Goal: Task Accomplishment & Management: Use online tool/utility

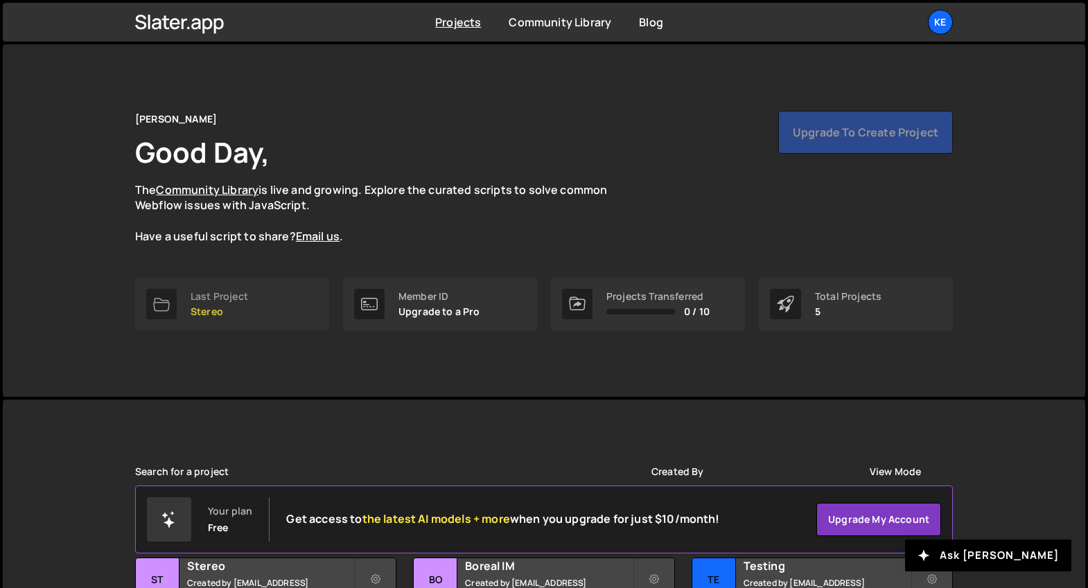
click at [211, 306] on p "Stereo" at bounding box center [220, 311] width 58 height 11
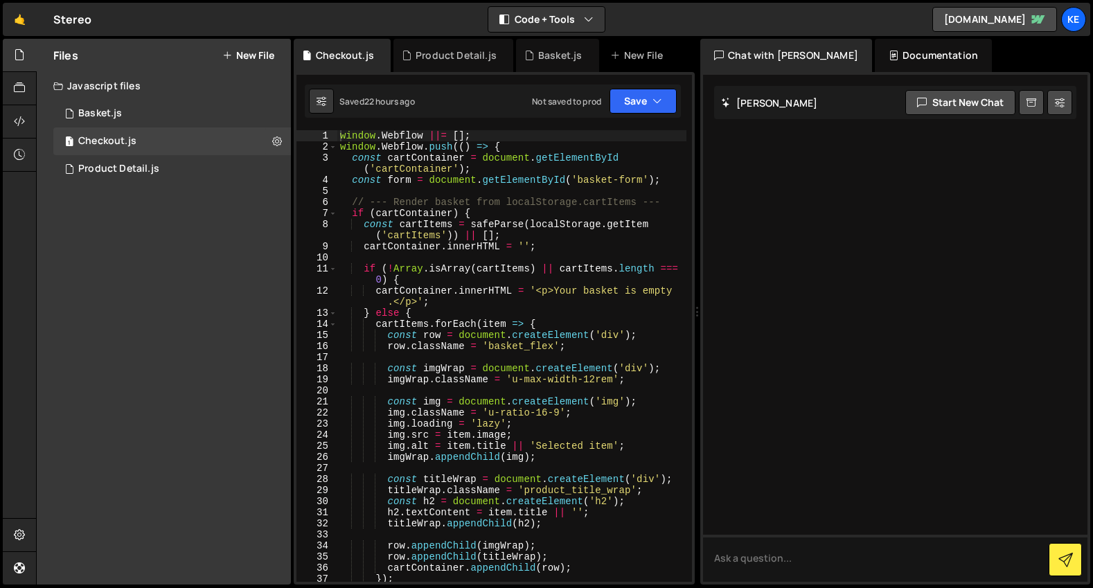
click at [356, 137] on div "window . Webflow ||= [ ] ; window . Webflow . push (( ) => { const cartContaine…" at bounding box center [511, 367] width 349 height 474
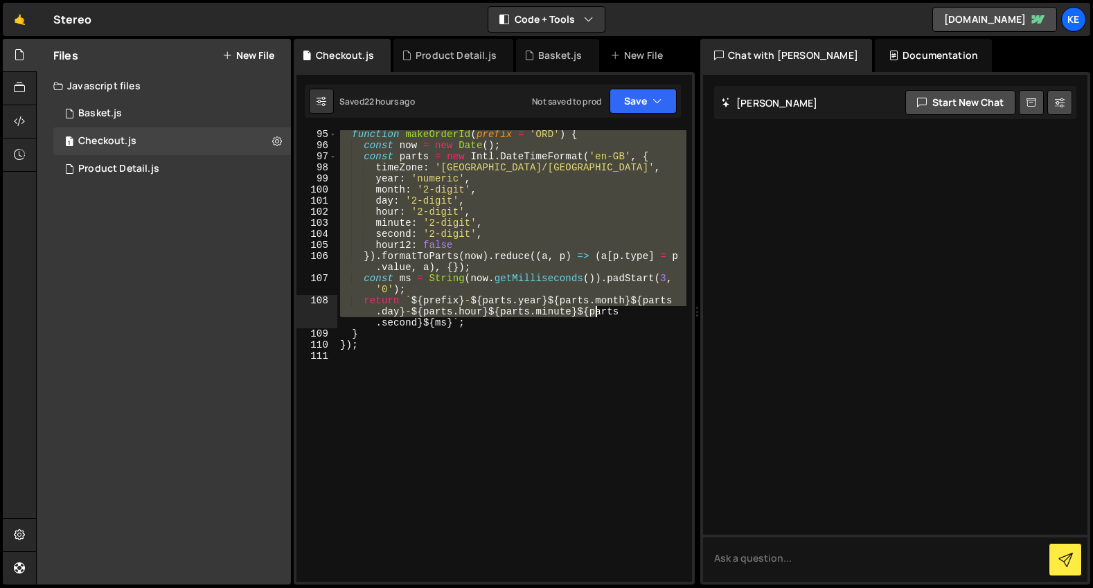
scroll to position [1243, 0]
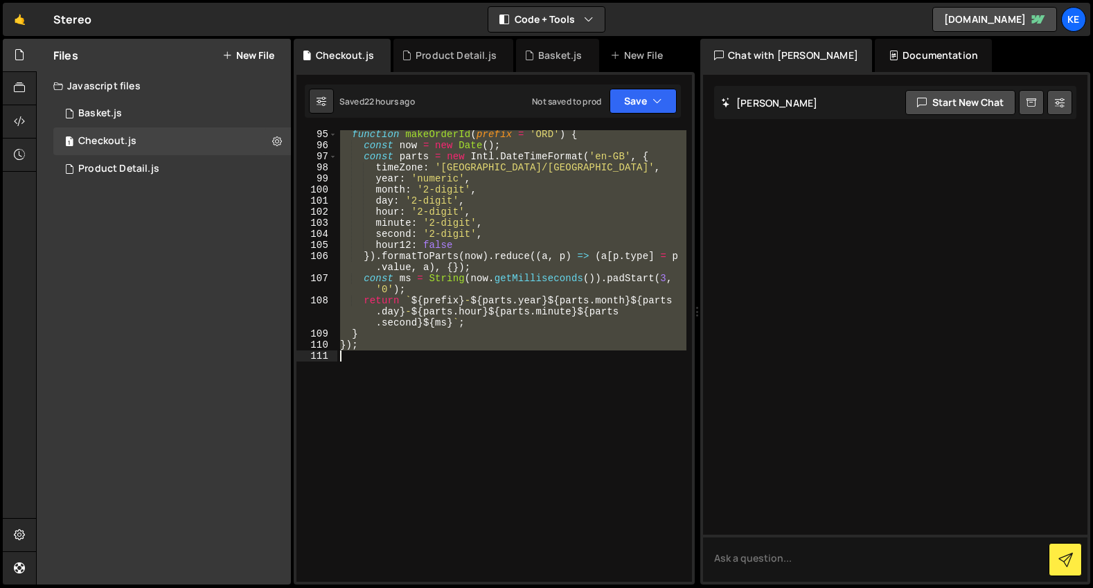
drag, startPoint x: 341, startPoint y: 139, endPoint x: 599, endPoint y: 396, distance: 364.0
click at [599, 396] on div "function makeOrderId ( prefix = 'ORD' ) { const now = new Date ( ) ; const part…" at bounding box center [511, 366] width 349 height 474
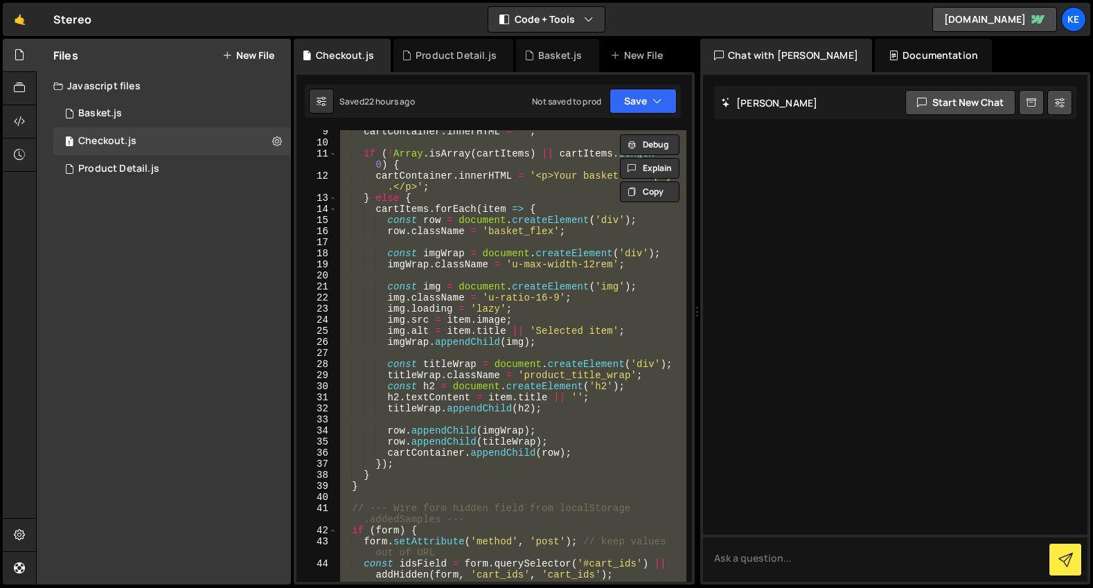
scroll to position [0, 0]
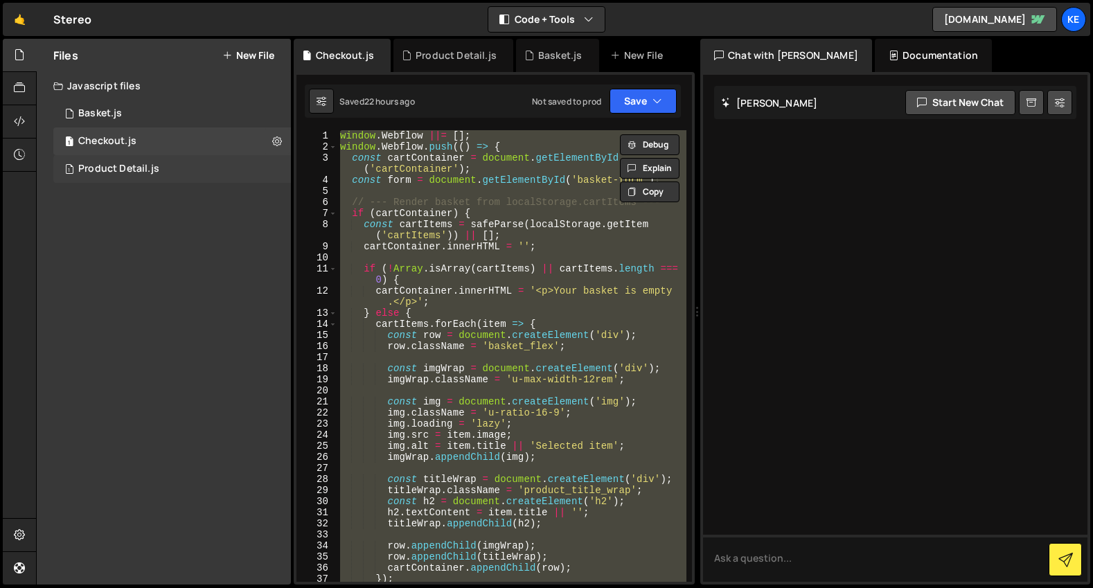
click at [112, 170] on div "Product Detail.js" at bounding box center [118, 169] width 81 height 12
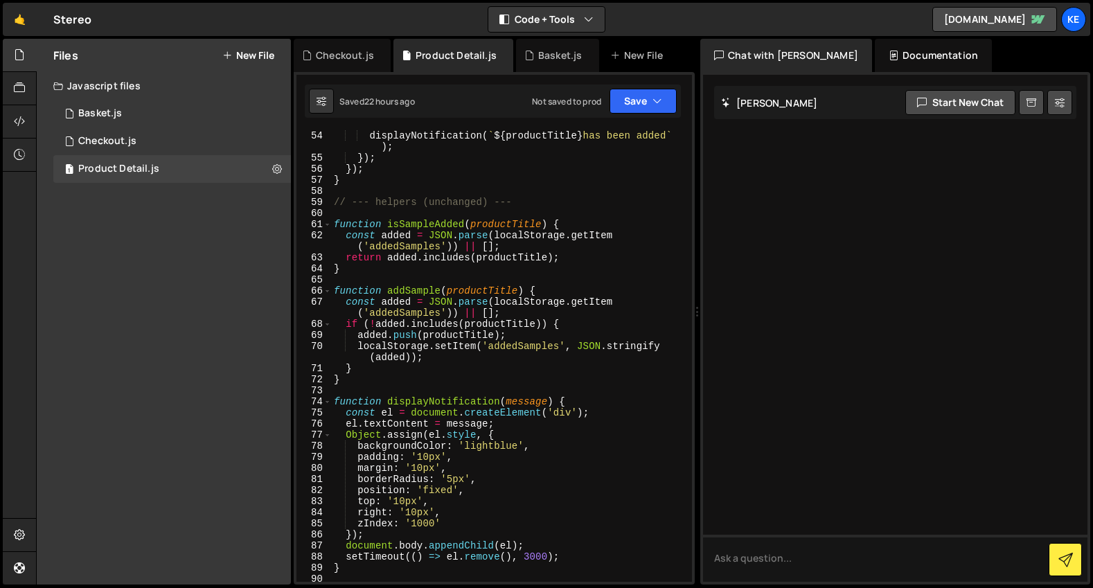
scroll to position [732, 0]
click at [127, 130] on div "1 Checkout.js 0" at bounding box center [172, 141] width 238 height 28
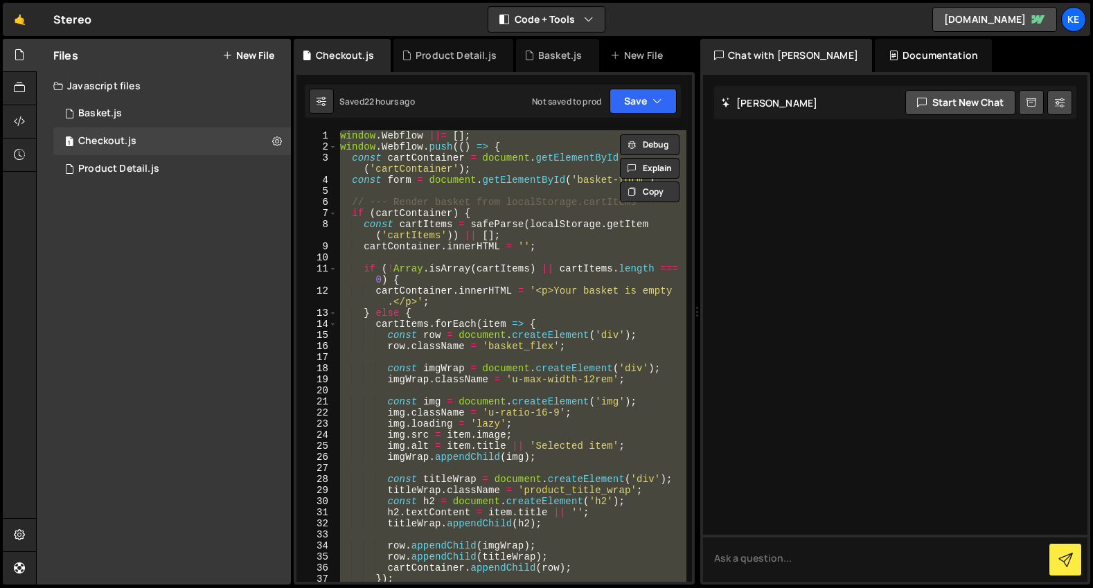
click at [474, 182] on div "window . Webflow ||= [ ] ; window . Webflow . push (( ) => { const cartContaine…" at bounding box center [511, 356] width 349 height 452
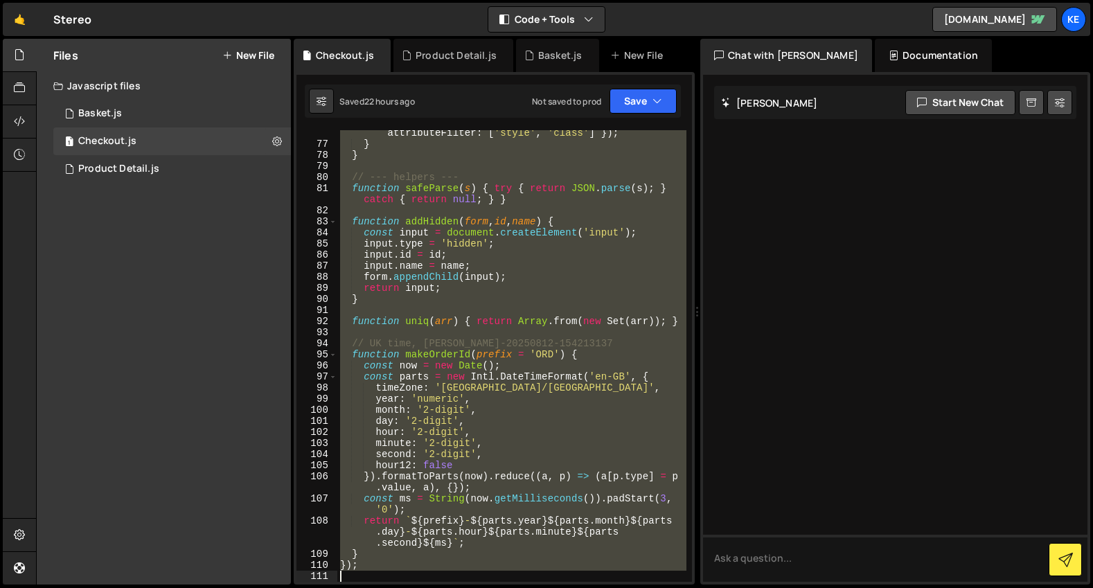
drag, startPoint x: 338, startPoint y: 137, endPoint x: 671, endPoint y: 646, distance: 608.2
click at [671, 588] on html "Projects [GEOGRAPHIC_DATA] Blog Ke Projects Your Teams Account Upgrade Logout" at bounding box center [546, 294] width 1093 height 588
paste textarea
type textarea "});"
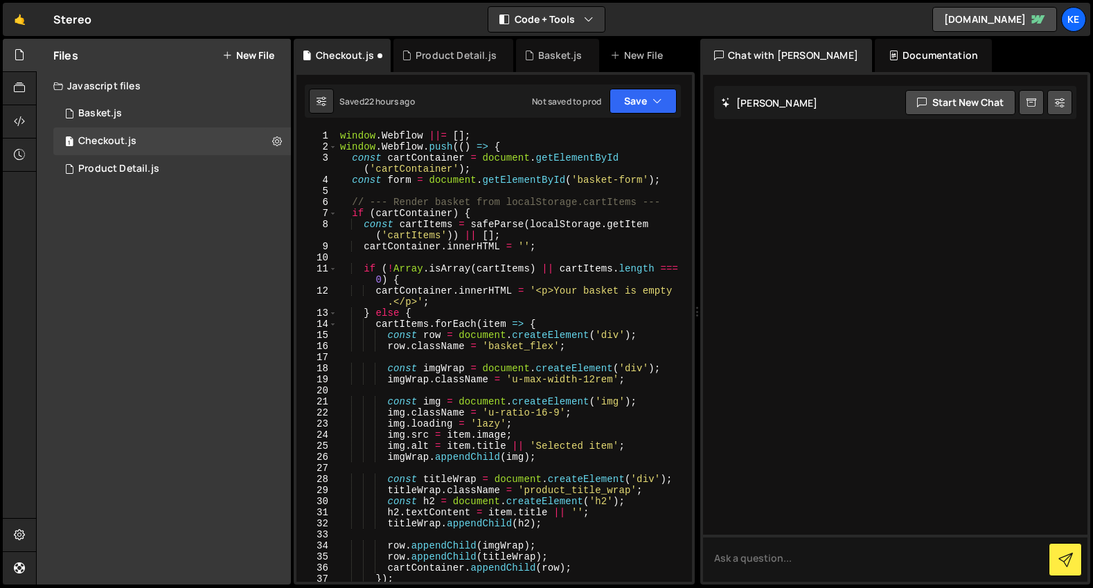
scroll to position [175, 0]
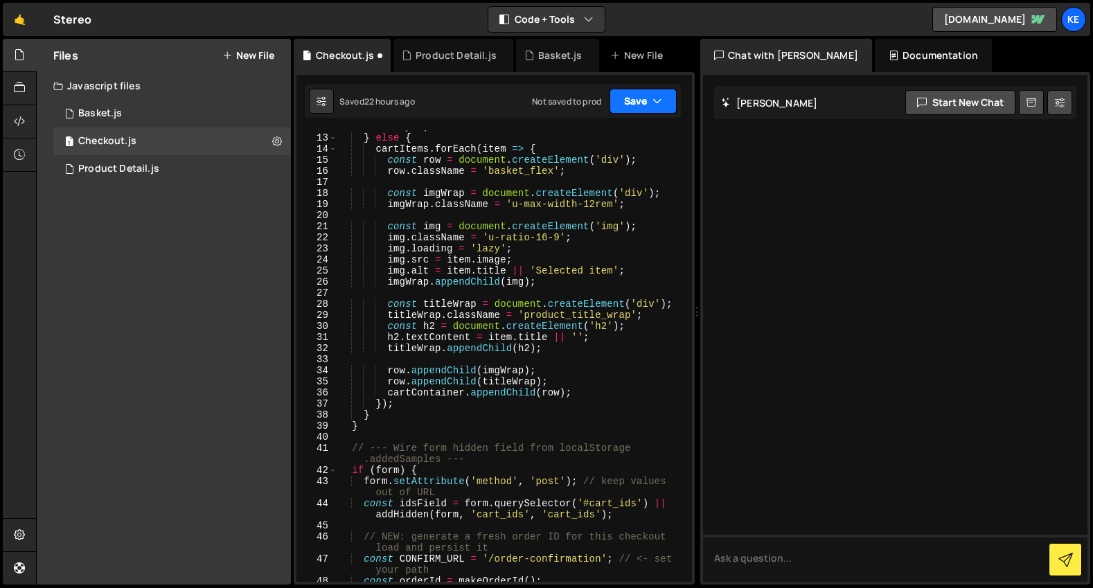
click at [637, 94] on button "Save" at bounding box center [643, 101] width 67 height 25
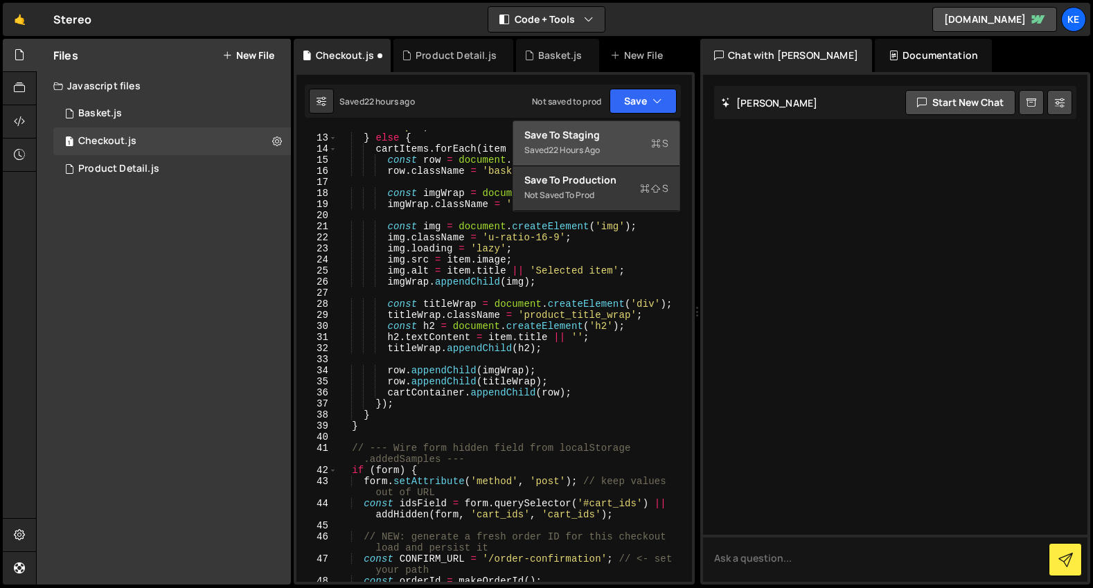
click at [631, 130] on div "Save to Staging S" at bounding box center [597, 135] width 144 height 14
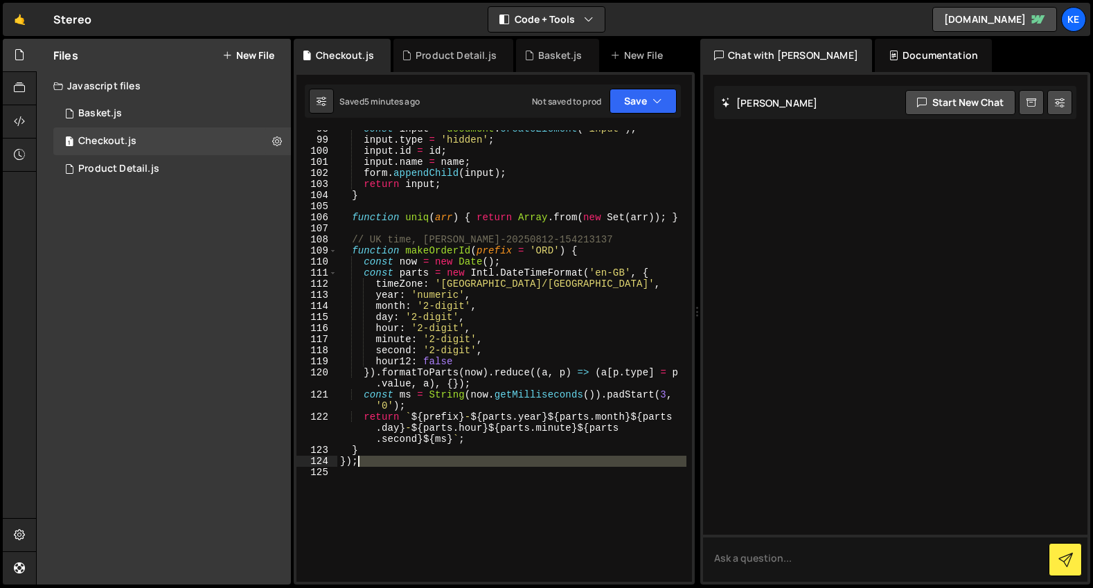
drag, startPoint x: 558, startPoint y: 476, endPoint x: 398, endPoint y: 182, distance: 335.5
click at [430, 294] on div "const input = document . createElement ( 'input' ) ; input . type = 'hidden' ; …" at bounding box center [511, 360] width 349 height 474
drag, startPoint x: 398, startPoint y: 182, endPoint x: 380, endPoint y: 116, distance: 67.4
click at [387, 141] on div "const input = document . createElement ( 'input' ) ; input . type = 'hidden' ; …" at bounding box center [511, 360] width 349 height 474
type textarea "input.type = 'hidden'; [DOMAIN_NAME] = id;"
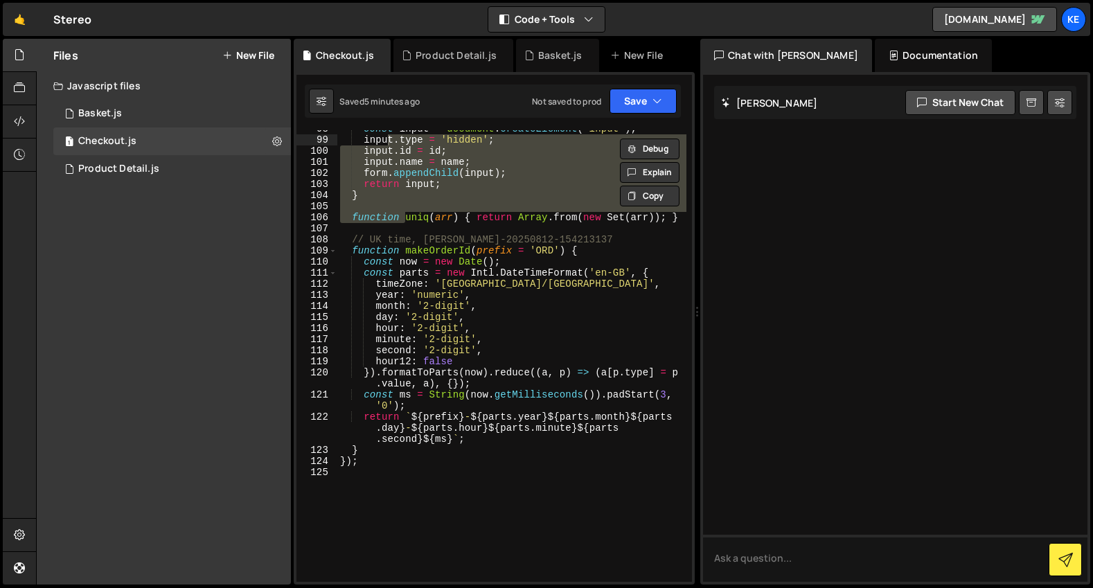
drag, startPoint x: 357, startPoint y: 40, endPoint x: 341, endPoint y: 8, distance: 35.6
click at [341, 8] on div "Hold on a sec... Are you certain you wish to leave this page? Any changes you'v…" at bounding box center [546, 294] width 1093 height 588
click at [454, 553] on div "const input = document . createElement ( 'input' ) ; input . type = 'hidden' ; …" at bounding box center [511, 360] width 349 height 474
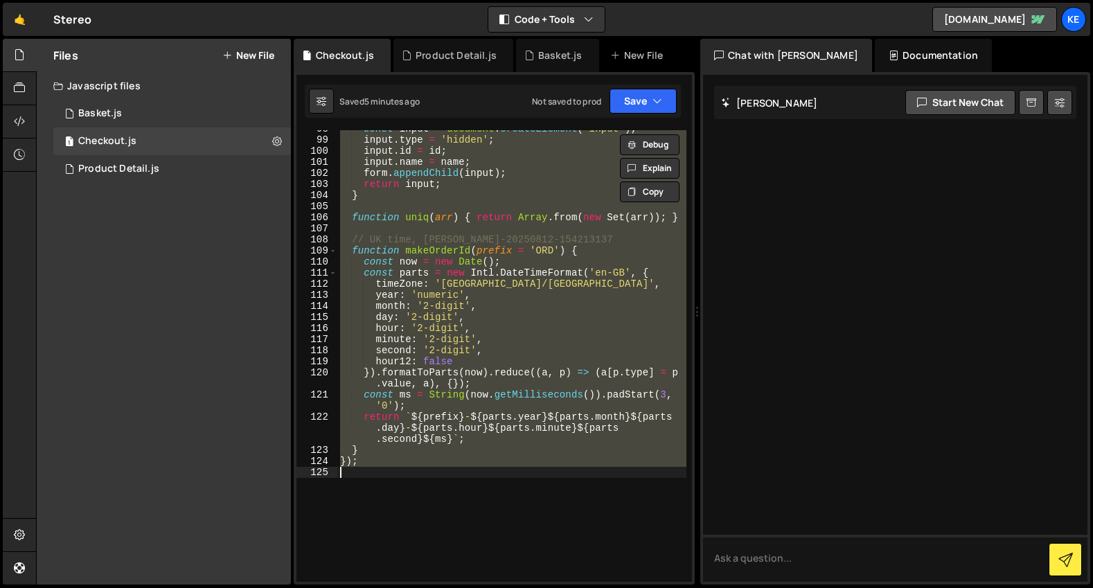
paste textarea
type textarea "});"
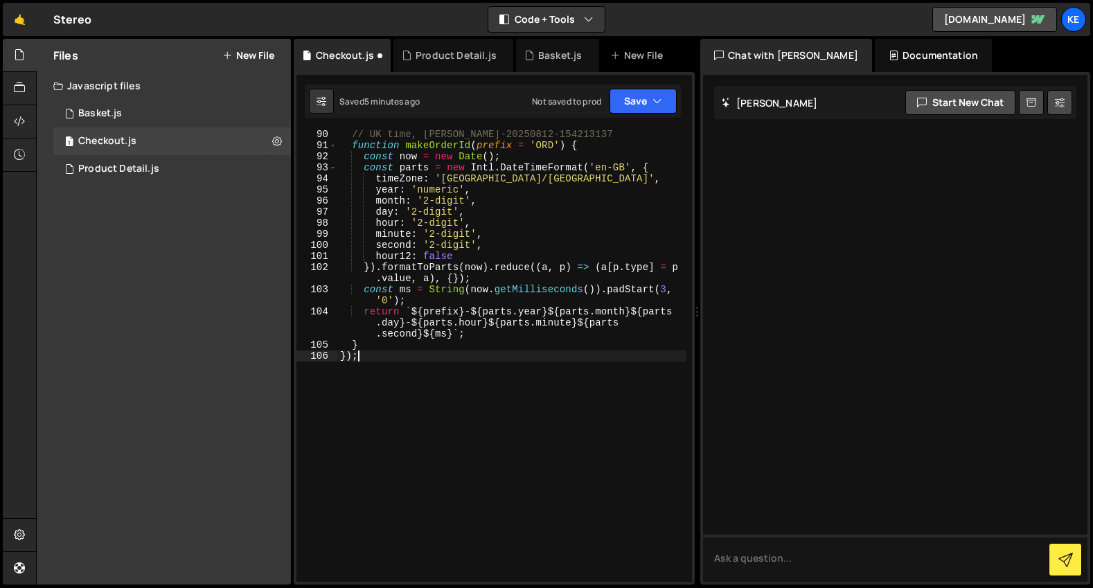
scroll to position [1232, 0]
click at [658, 99] on icon "button" at bounding box center [658, 101] width 10 height 14
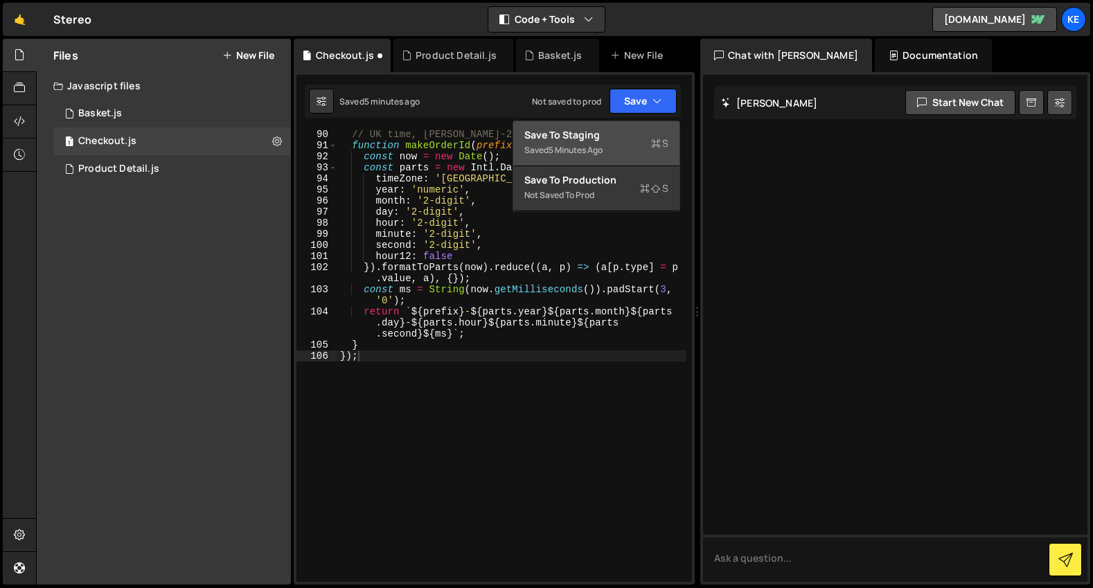
click at [637, 129] on div "Save to Staging S" at bounding box center [597, 135] width 144 height 14
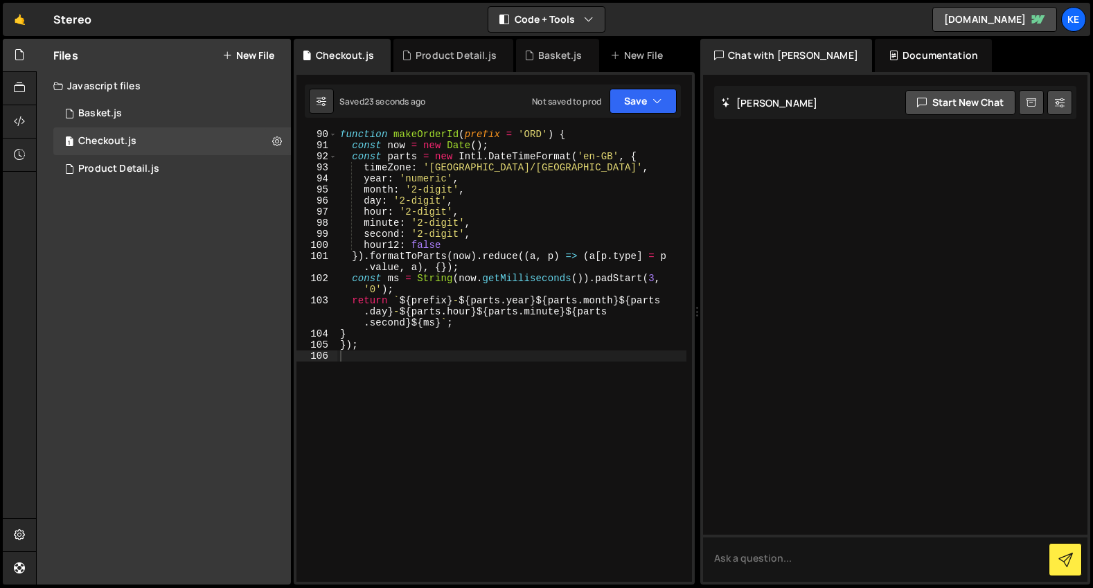
click at [369, 360] on div "function makeOrderId ( prefix = 'ORD' ) { const now = new Date ( ) ; const part…" at bounding box center [511, 366] width 349 height 474
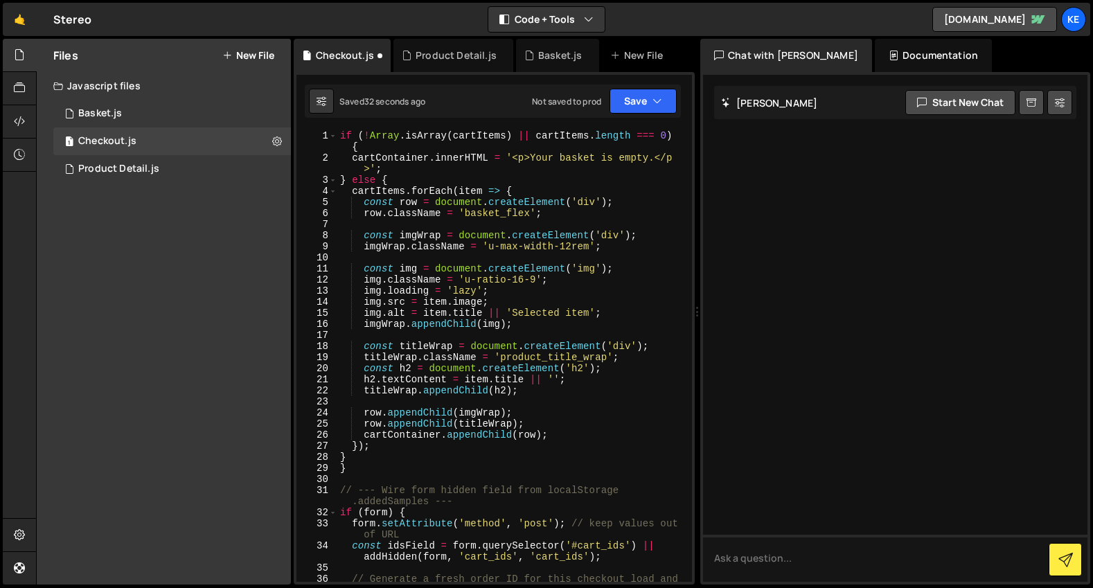
scroll to position [0, 0]
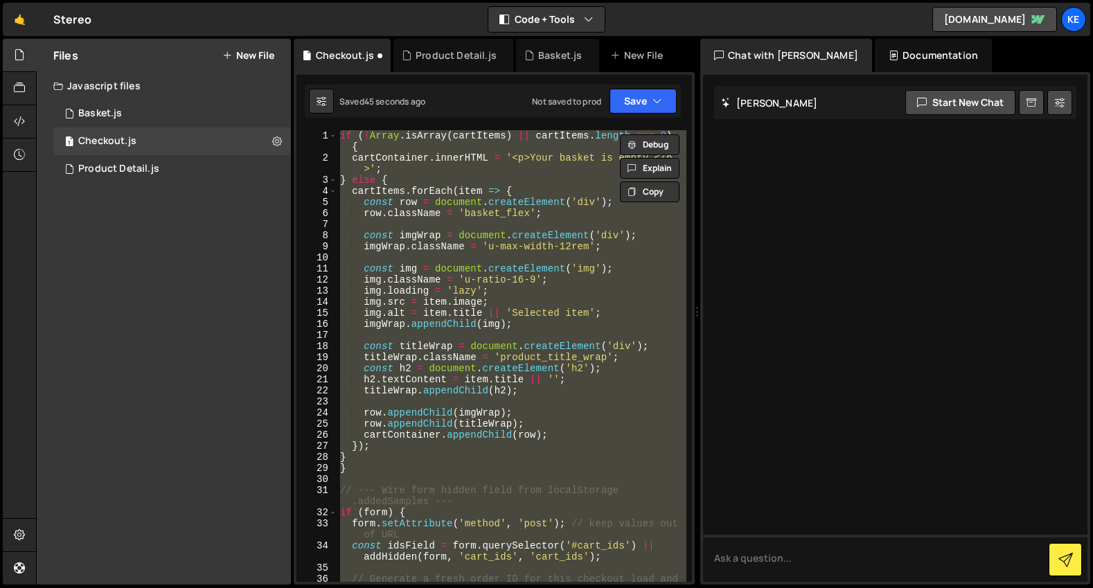
paste textarea
type textarea "});"
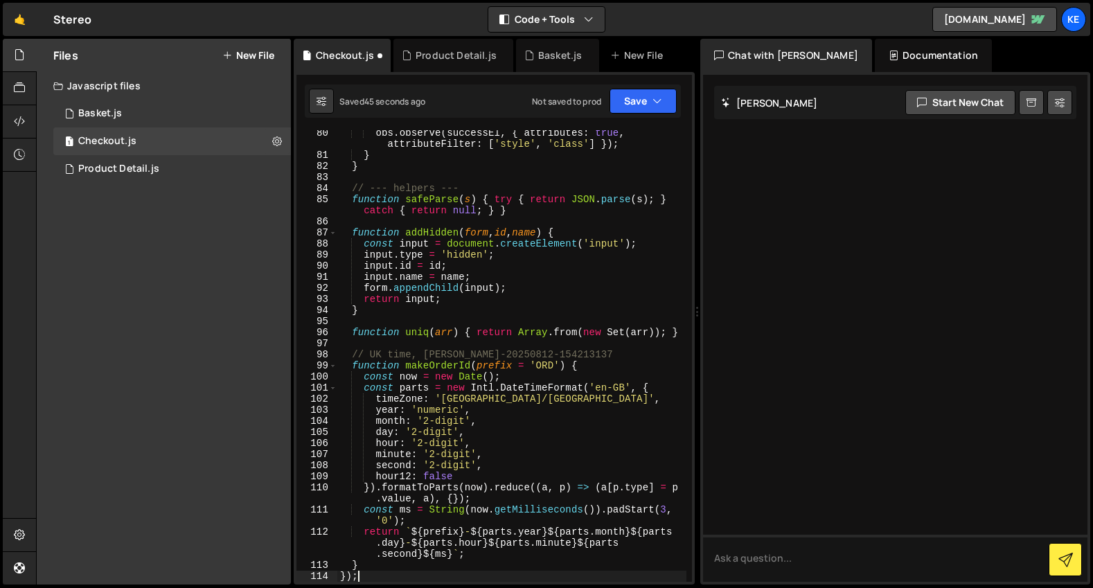
scroll to position [1122, 0]
click at [654, 101] on icon "button" at bounding box center [658, 101] width 10 height 14
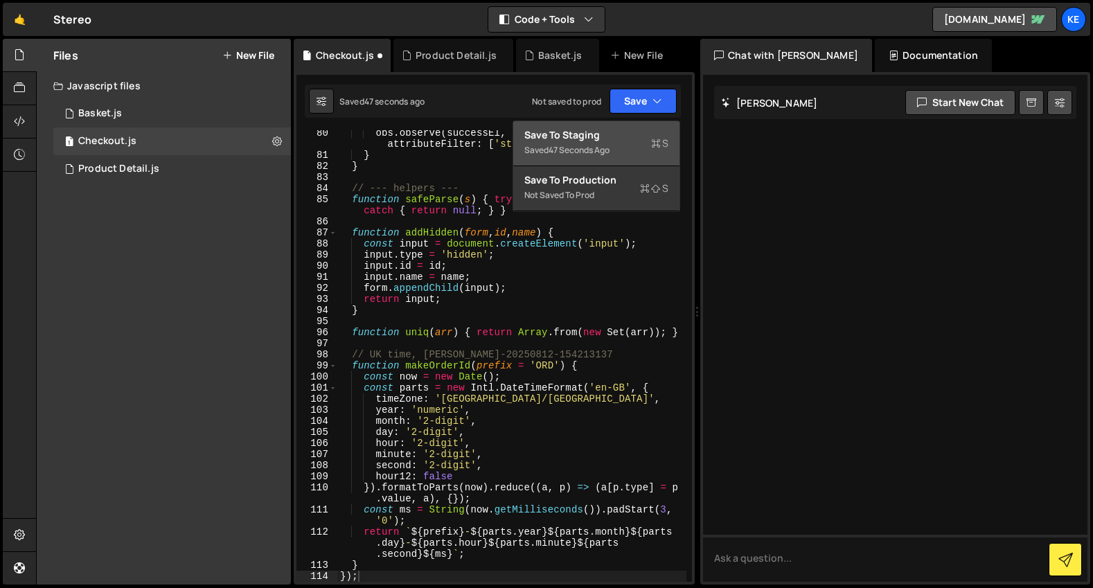
click at [595, 143] on div "Saved 47 seconds ago" at bounding box center [597, 150] width 144 height 17
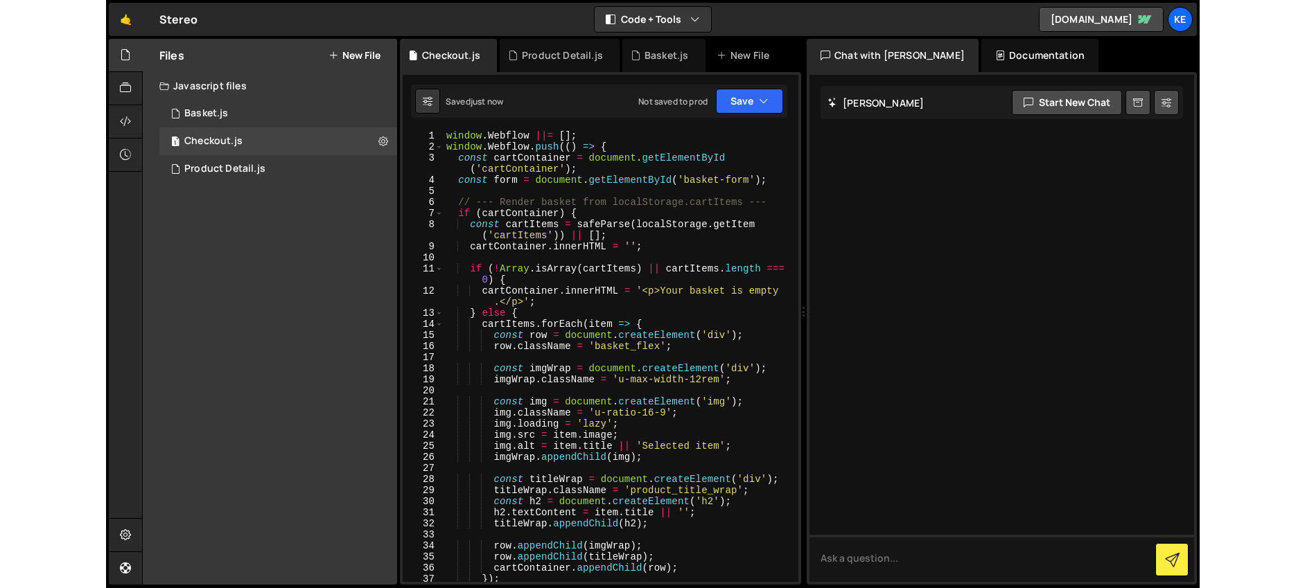
scroll to position [0, 0]
